Goal: Transaction & Acquisition: Purchase product/service

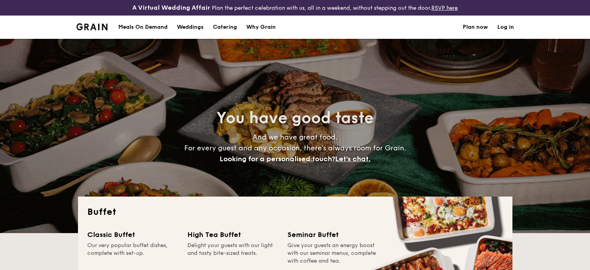
select select
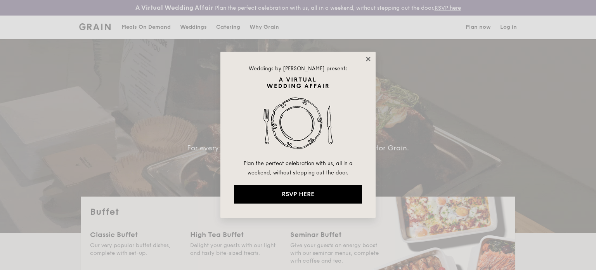
click at [370, 59] on icon at bounding box center [368, 58] width 7 height 7
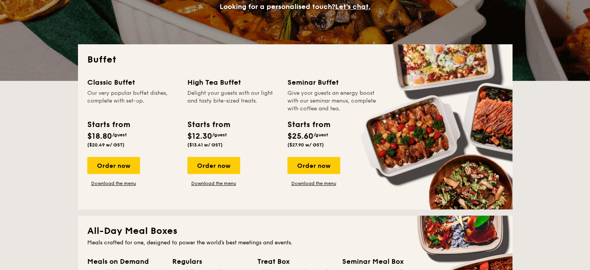
scroll to position [155, 0]
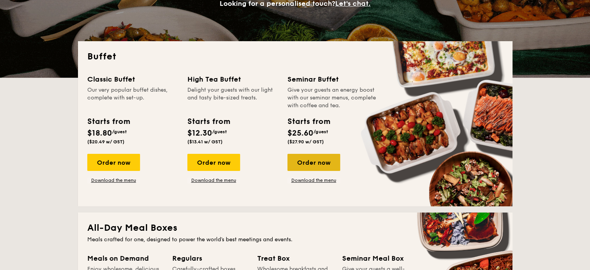
click at [320, 168] on div "Order now" at bounding box center [313, 162] width 53 height 17
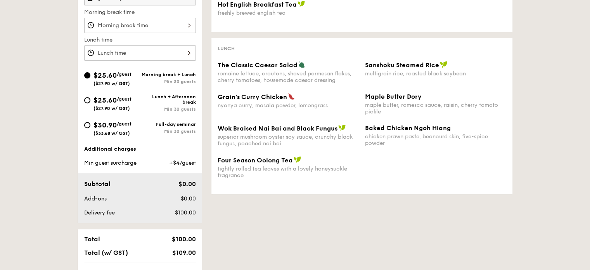
scroll to position [233, 0]
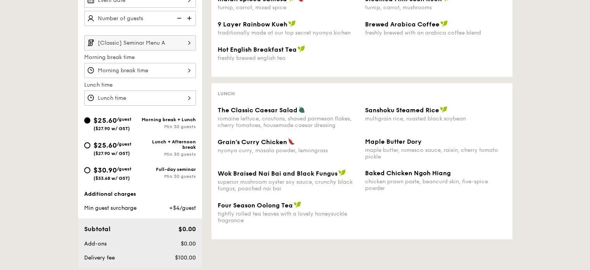
select select
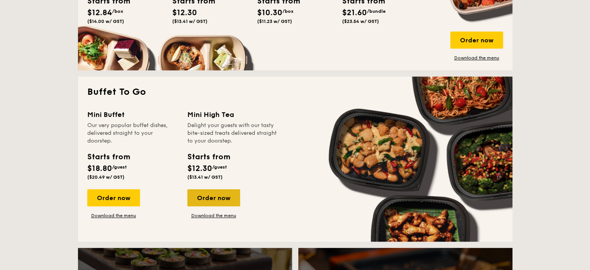
scroll to position [558, 0]
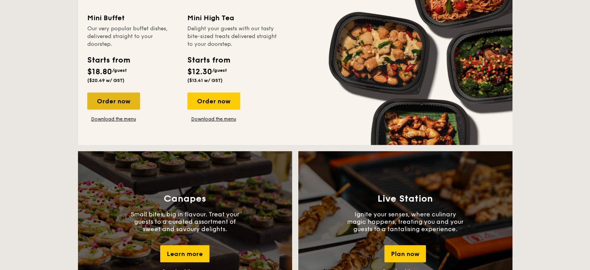
click at [118, 104] on div "Order now" at bounding box center [113, 100] width 53 height 17
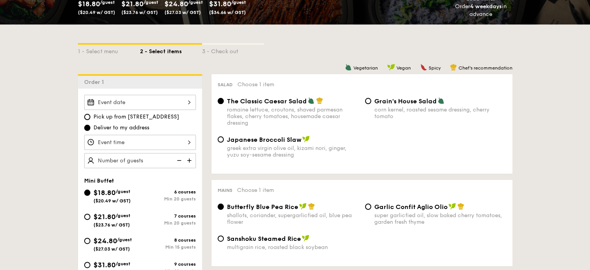
scroll to position [233, 0]
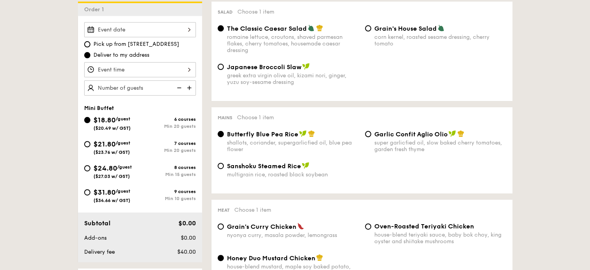
click at [88, 194] on div "$31.80 /guest ($34.66 w/ GST)" at bounding box center [112, 195] width 56 height 16
click at [88, 194] on input "$31.80 /guest ($34.66 w/ GST) 9 courses Min 10 guests" at bounding box center [87, 192] width 6 height 6
radio input "true"
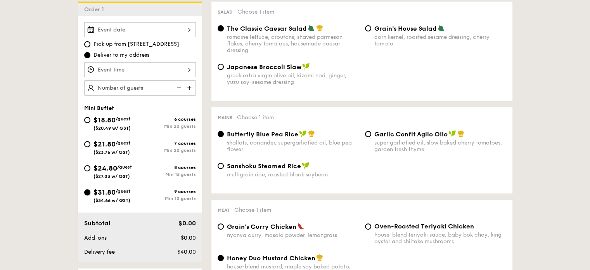
radio input "false"
radio input "true"
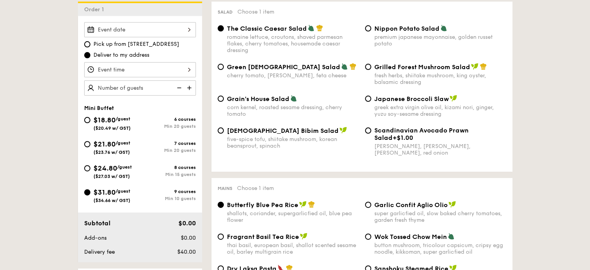
click at [96, 170] on span "$24.80" at bounding box center [105, 168] width 24 height 9
click at [90, 170] on input "$24.80 /guest ($27.03 w/ GST) 8 courses Min 15 guests" at bounding box center [87, 168] width 6 height 6
radio input "true"
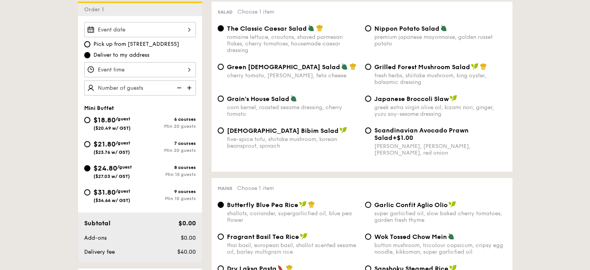
radio input "true"
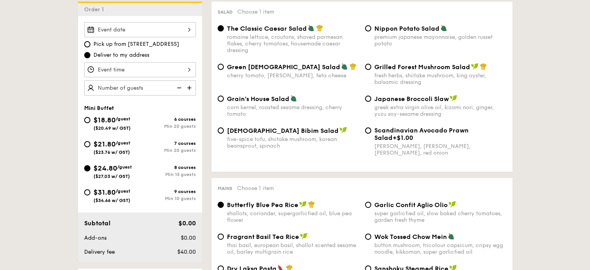
radio input "true"
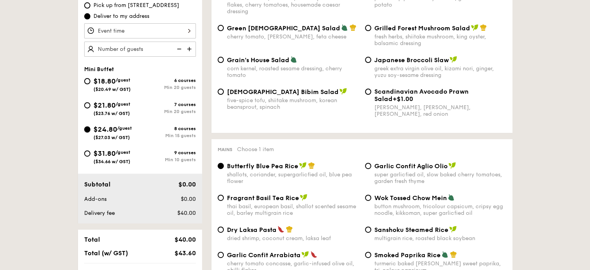
scroll to position [155, 0]
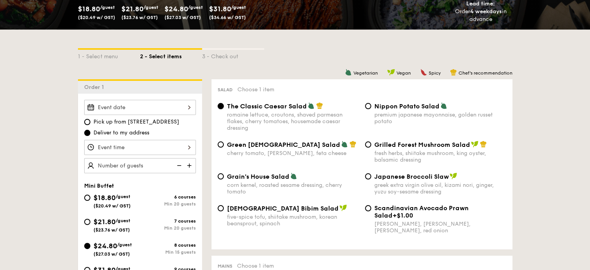
click at [219, 107] on input "The Classic Caesar Salad romaine lettuce, croutons, shaved parmesan flakes, che…" at bounding box center [221, 106] width 6 height 6
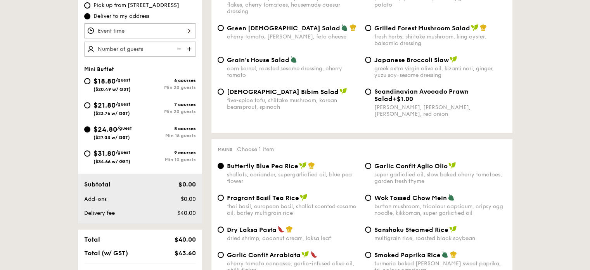
scroll to position [349, 0]
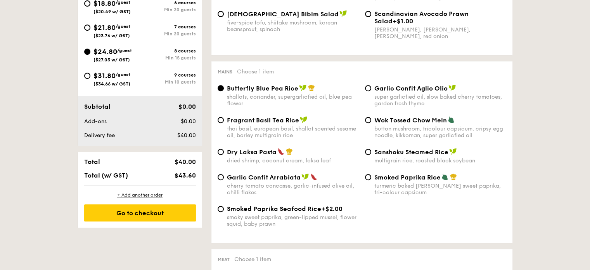
click at [218, 157] on div "Dry Laksa Pasta dried shrimp, coconut cream, laksa leaf" at bounding box center [287, 156] width 147 height 16
click at [219, 155] on input "Dry Laksa Pasta dried shrimp, coconut cream, laksa leaf" at bounding box center [221, 152] width 6 height 6
radio input "true"
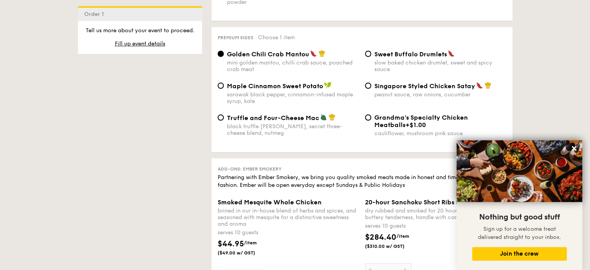
scroll to position [1513, 0]
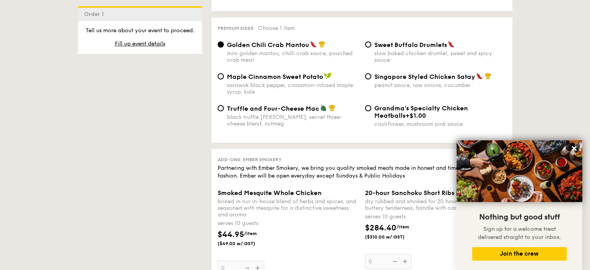
click at [371, 88] on label "Singapore Styled Chicken Satay peanut sauce, raw onions, cucumber" at bounding box center [435, 84] width 141 height 7
click at [371, 80] on input "Singapore Styled Chicken Satay peanut sauce, raw onions, cucumber" at bounding box center [368, 76] width 6 height 6
radio input "true"
drag, startPoint x: 284, startPoint y: 87, endPoint x: 270, endPoint y: 86, distance: 13.2
click at [270, 80] on span "Maple Cinnamon Sweet Potato" at bounding box center [275, 76] width 96 height 7
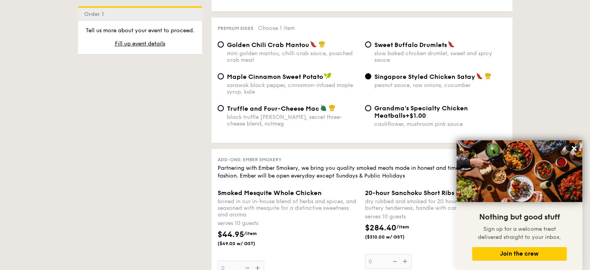
click at [353, 91] on div "sarawak black pepper, cinnamon-infused maple syrup, kale" at bounding box center [293, 88] width 132 height 13
click at [224, 80] on input "Maple Cinnamon Sweet Potato sarawak black pepper, cinnamon-infused maple syrup,…" at bounding box center [221, 76] width 6 height 6
radio input "true"
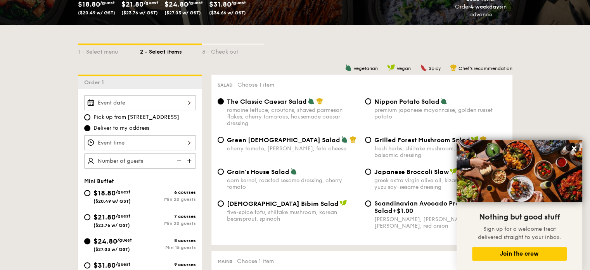
scroll to position [155, 0]
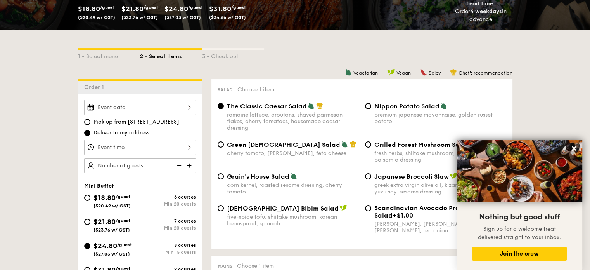
click at [150, 104] on div at bounding box center [140, 107] width 112 height 15
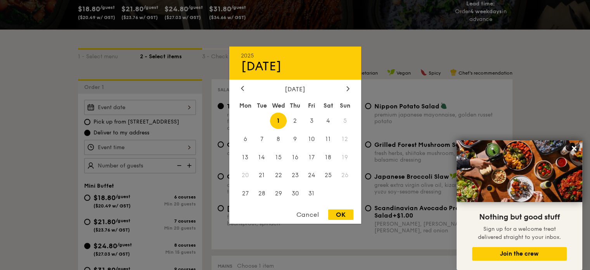
click at [272, 119] on span "1" at bounding box center [278, 120] width 17 height 17
click at [291, 116] on span "2" at bounding box center [295, 120] width 17 height 17
drag, startPoint x: 351, startPoint y: 213, endPoint x: 337, endPoint y: 213, distance: 13.2
click at [350, 213] on div "OK" at bounding box center [340, 214] width 25 height 10
type input "Oct 02, 2025"
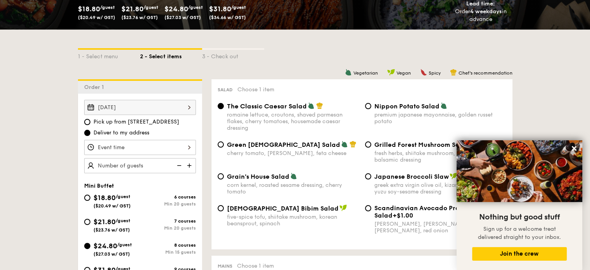
click at [143, 145] on div at bounding box center [140, 147] width 112 height 15
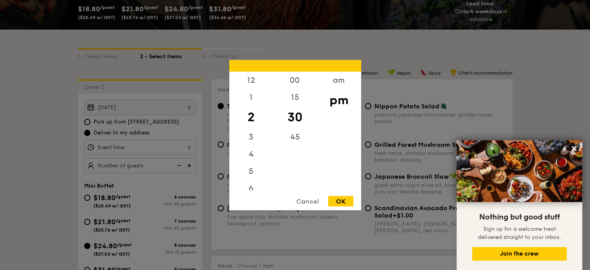
click at [337, 201] on div "OK" at bounding box center [340, 200] width 25 height 10
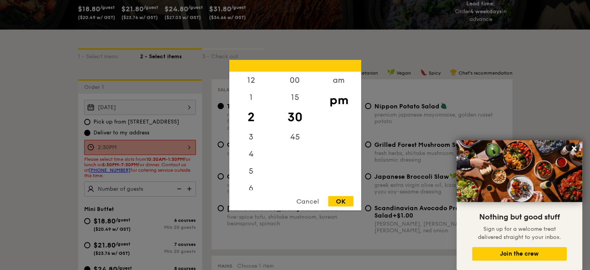
click at [165, 146] on div "2:30PM 12 1 2 3 4 5 6 7 8 9 10 11 00 15 30 45 am pm Cancel OK" at bounding box center [140, 147] width 112 height 15
click at [244, 82] on div "12" at bounding box center [251, 82] width 44 height 22
click at [289, 80] on div "00" at bounding box center [295, 82] width 44 height 22
click at [342, 201] on div "OK" at bounding box center [340, 200] width 25 height 10
type input "12:00PM"
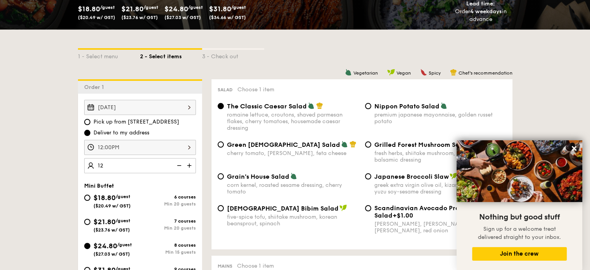
type input "15 guests"
click at [157, 181] on div "Oct 02, 2025 Pick up from 5 Burn Road #05-01 Deliver to my address 12:00PM 15 g…" at bounding box center [140, 216] width 124 height 246
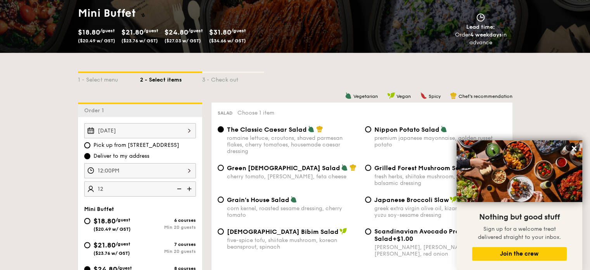
scroll to position [116, 0]
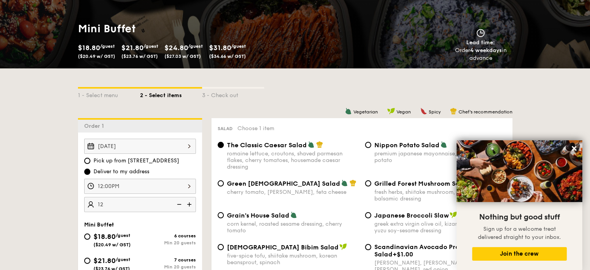
click at [569, 150] on button at bounding box center [574, 148] width 12 height 12
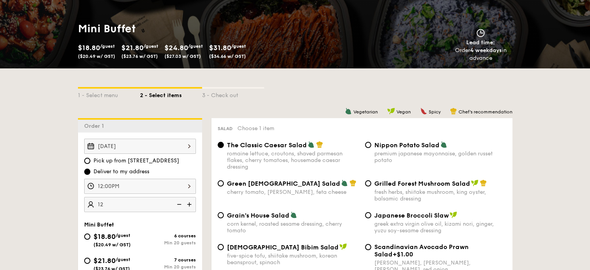
click at [182, 149] on div "Oct 02, 2025" at bounding box center [140, 145] width 112 height 15
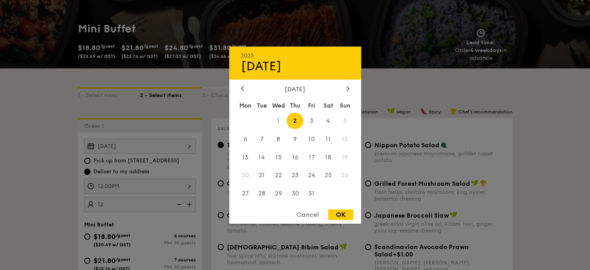
click at [341, 213] on div "OK" at bounding box center [340, 214] width 25 height 10
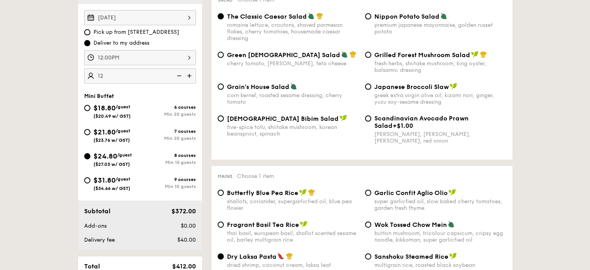
scroll to position [233, 0]
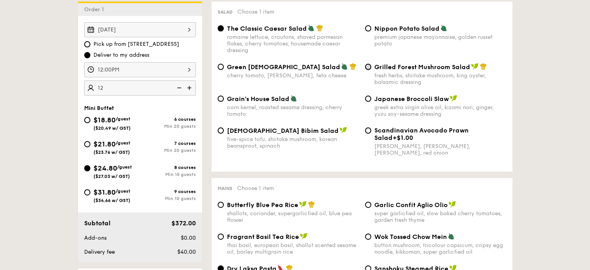
click at [368, 68] on input "Grilled Forest Mushroom Salad fresh herbs, shiitake mushroom, king oyster, bals…" at bounding box center [368, 67] width 6 height 6
radio input "true"
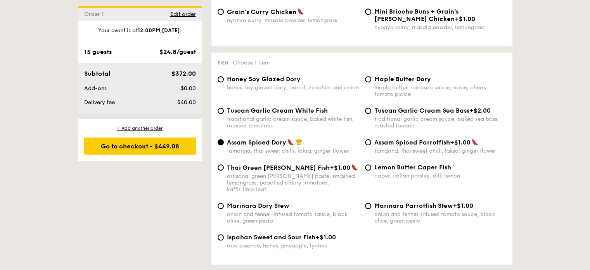
scroll to position [782, 0]
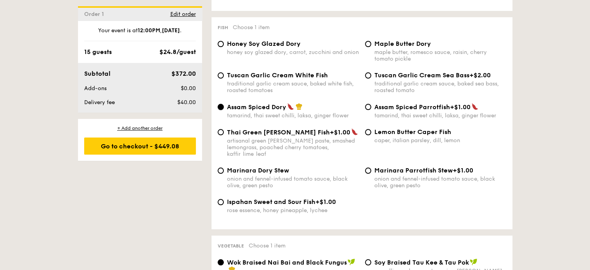
click at [220, 110] on input "Assam Spiced Dory tamarind, thai sweet chilli, laksa, ginger flower" at bounding box center [221, 107] width 6 height 6
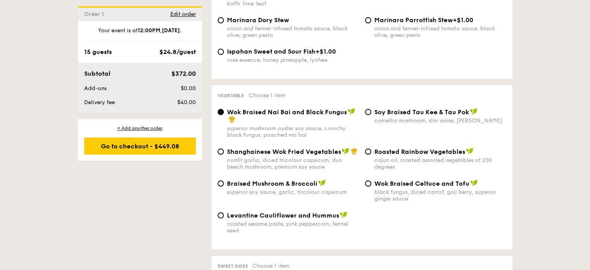
scroll to position [937, 0]
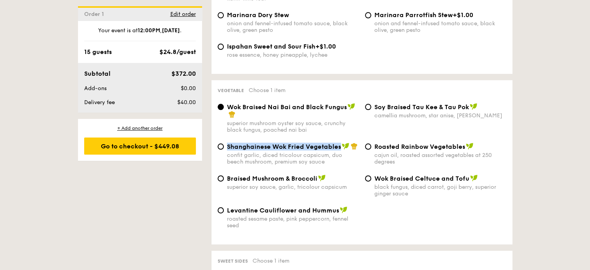
drag, startPoint x: 226, startPoint y: 146, endPoint x: 339, endPoint y: 151, distance: 113.0
click at [339, 151] on div "Shanghainese Wok Fried Vegetables confit garlic, diced tricolour capsicum, duo …" at bounding box center [287, 153] width 147 height 22
copy span "Shanghainese Wok Fried Vegetables"
click at [310, 146] on span "Shanghainese Wok Fried Vegetables" at bounding box center [284, 146] width 114 height 7
click at [224, 146] on input "Shanghainese Wok Fried Vegetables confit garlic, diced tricolour capsicum, duo …" at bounding box center [221, 146] width 6 height 6
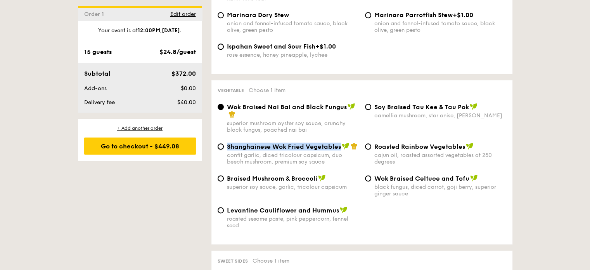
radio input "true"
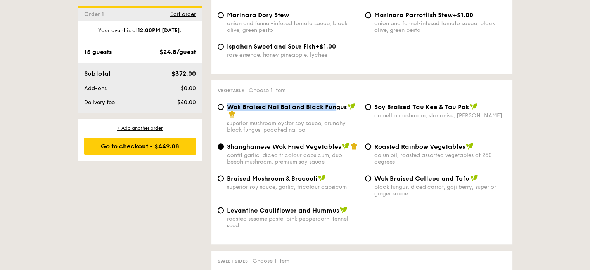
drag, startPoint x: 227, startPoint y: 108, endPoint x: 337, endPoint y: 106, distance: 109.4
click at [337, 106] on span "Wok Braised Nai Bai and Black Fungus" at bounding box center [287, 106] width 120 height 7
drag, startPoint x: 227, startPoint y: 108, endPoint x: 346, endPoint y: 108, distance: 119.5
click at [346, 108] on span "Wok Braised Nai Bai and Black Fungus" at bounding box center [287, 106] width 120 height 7
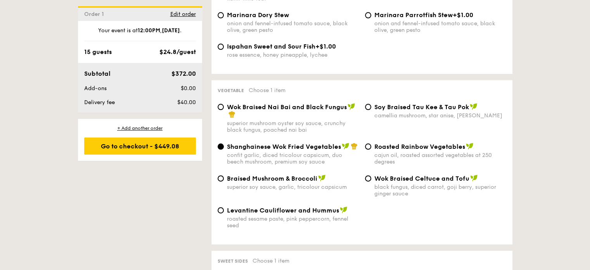
copy span "Wok Braised Nai Bai and Black Fungus"
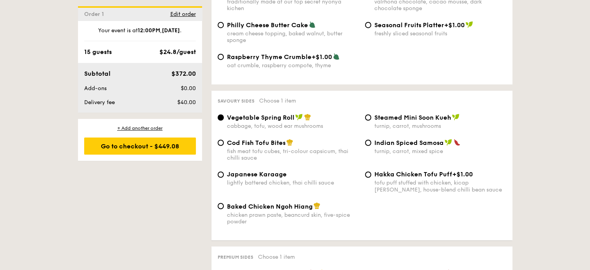
scroll to position [1325, 0]
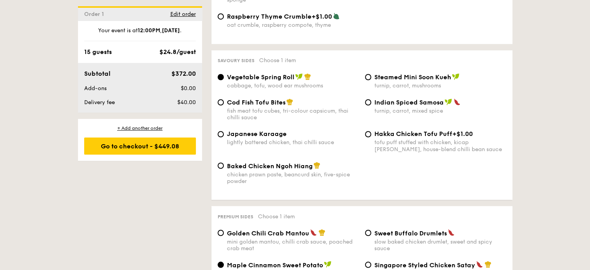
click at [270, 106] on span "Cod Fish Tofu Bites" at bounding box center [256, 102] width 59 height 7
click at [224, 105] on input "Cod Fish Tofu Bites fish meat tofu cubes, tri-colour capsicum, thai chilli sauce" at bounding box center [221, 102] width 6 height 6
radio input "true"
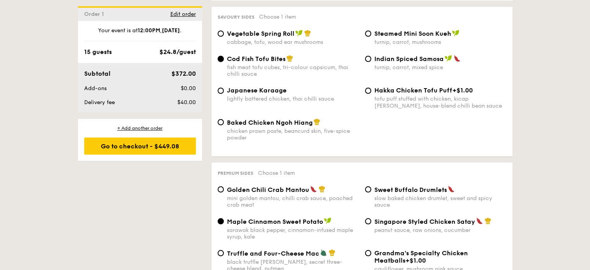
scroll to position [1402, 0]
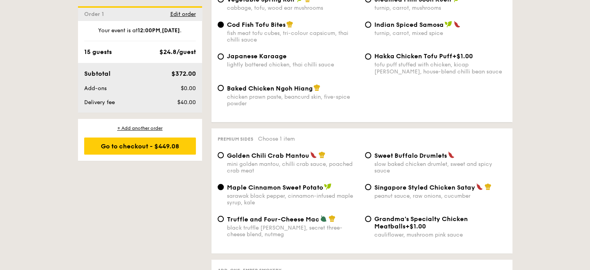
click at [467, 190] on span "Singapore Styled Chicken Satay" at bounding box center [424, 186] width 101 height 7
click at [371, 190] on input "Singapore Styled Chicken Satay peanut sauce, raw onions, cucumber" at bounding box center [368, 186] width 6 height 6
radio input "true"
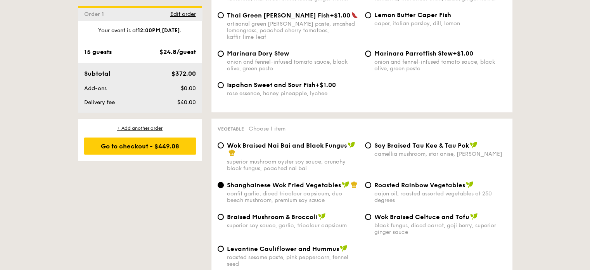
scroll to position [898, 0]
drag, startPoint x: 226, startPoint y: 147, endPoint x: 344, endPoint y: 146, distance: 118.3
click at [344, 146] on div "Wok Braised Nai Bai and Black Fungus superior mushroom oyster soy sauce, crunch…" at bounding box center [287, 157] width 147 height 30
copy span "Wok Braised Nai Bai and Black Fungus"
click at [220, 150] on div "Wok Braised Nai Bai and Black Fungus superior mushroom oyster soy sauce, crunch…" at bounding box center [287, 157] width 147 height 30
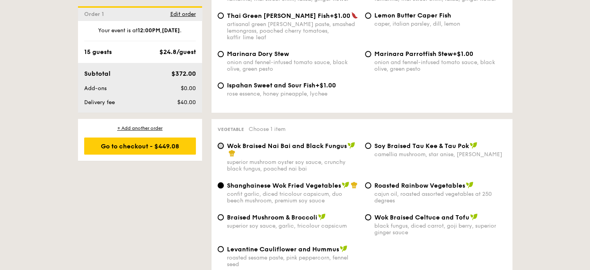
click at [220, 148] on input "Wok Braised Nai Bai and Black Fungus superior mushroom oyster soy sauce, crunch…" at bounding box center [221, 145] width 6 height 6
radio input "true"
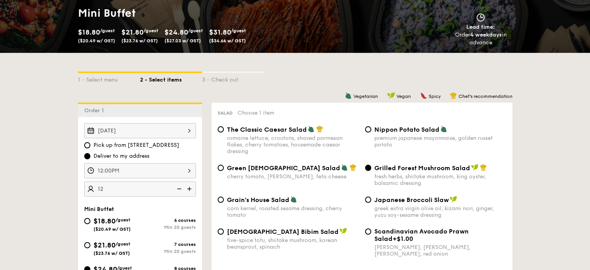
scroll to position [52, 0]
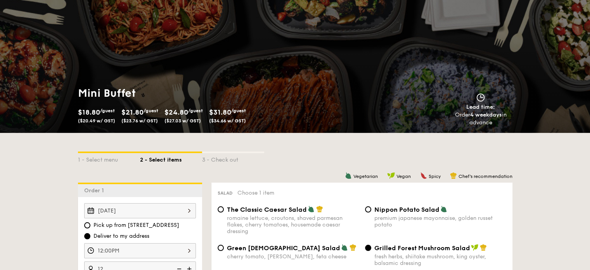
select select
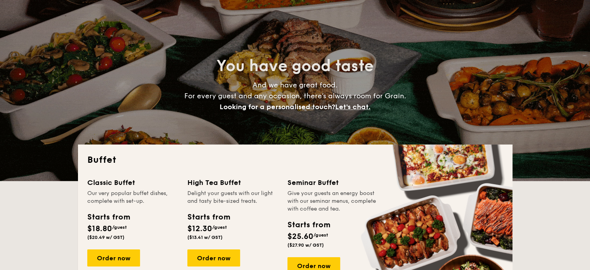
scroll to position [1250, 0]
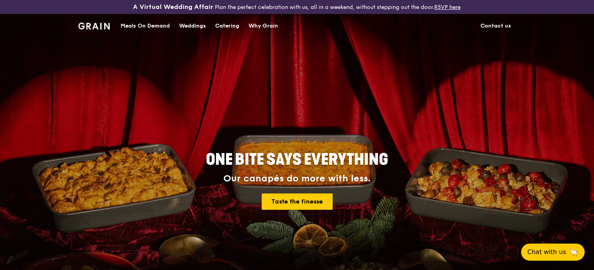
click at [496, 25] on link "Contact us" at bounding box center [496, 25] width 40 height 23
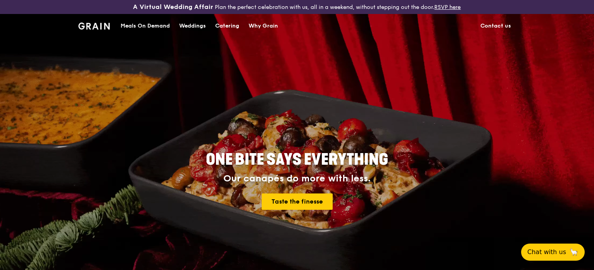
click at [261, 28] on div "Why Grain" at bounding box center [263, 25] width 29 height 23
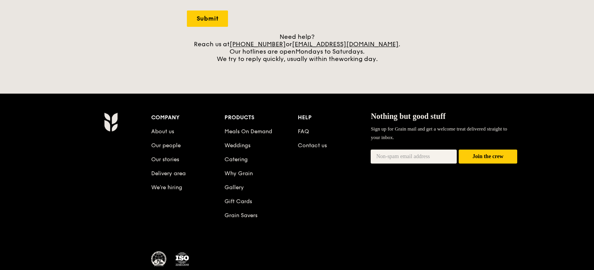
scroll to position [306, 0]
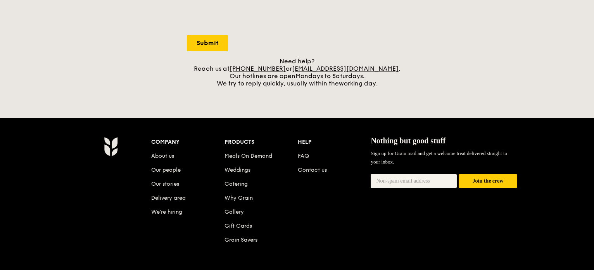
click at [170, 180] on li "Our stories" at bounding box center [187, 182] width 73 height 14
click at [171, 185] on link "Our stories" at bounding box center [165, 183] width 28 height 7
